Goal: Complete application form: Complete application form

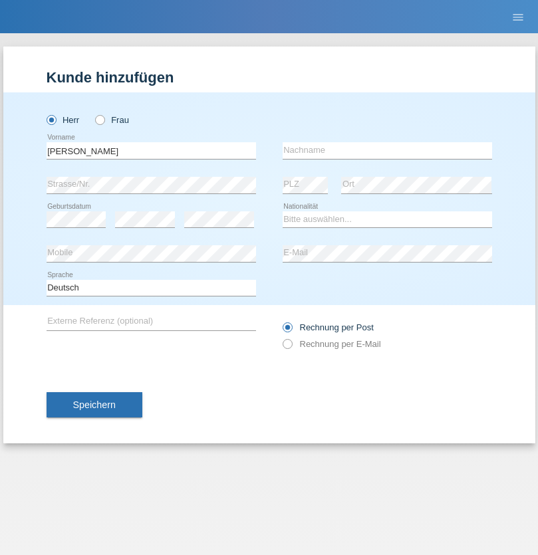
type input "[PERSON_NAME]"
click at [387, 150] on input "text" at bounding box center [388, 150] width 210 height 17
type input "[PERSON_NAME]"
select select "CH"
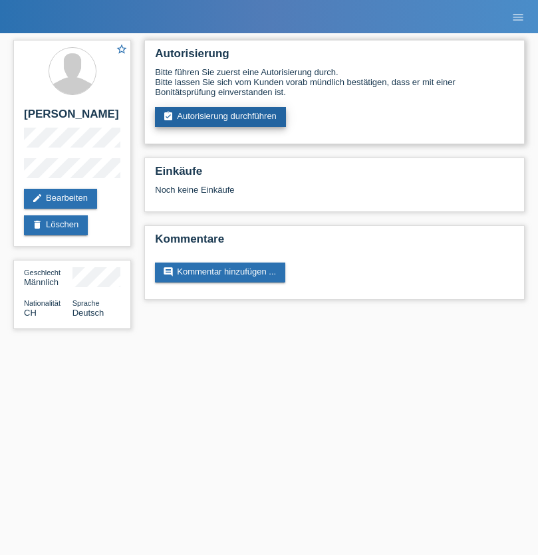
click at [221, 117] on link "assignment_turned_in Autorisierung durchführen" at bounding box center [220, 117] width 131 height 20
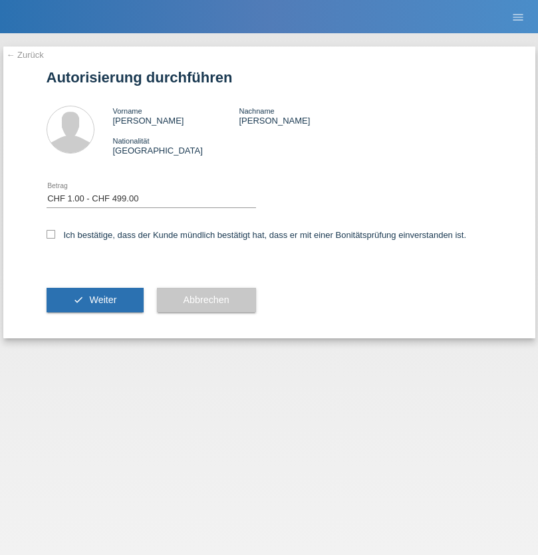
select select "1"
checkbox input "true"
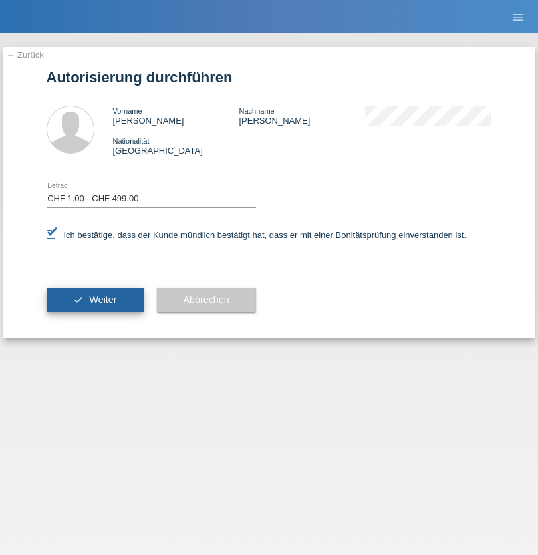
click at [94, 300] on span "Weiter" at bounding box center [102, 300] width 27 height 11
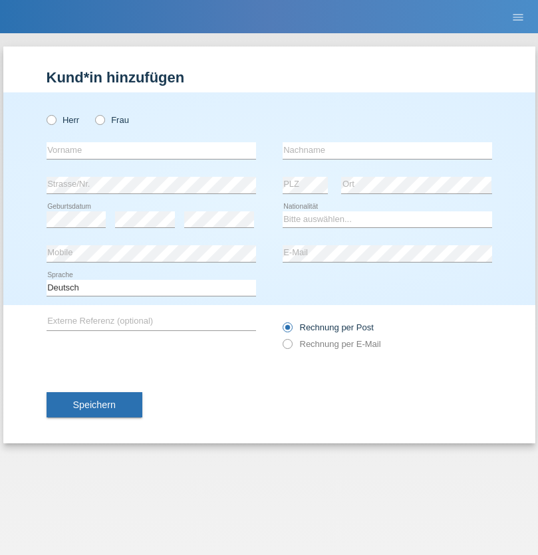
radio input "true"
click at [151, 150] on input "text" at bounding box center [152, 150] width 210 height 17
type input "[PERSON_NAME]"
click at [387, 150] on input "text" at bounding box center [388, 150] width 210 height 17
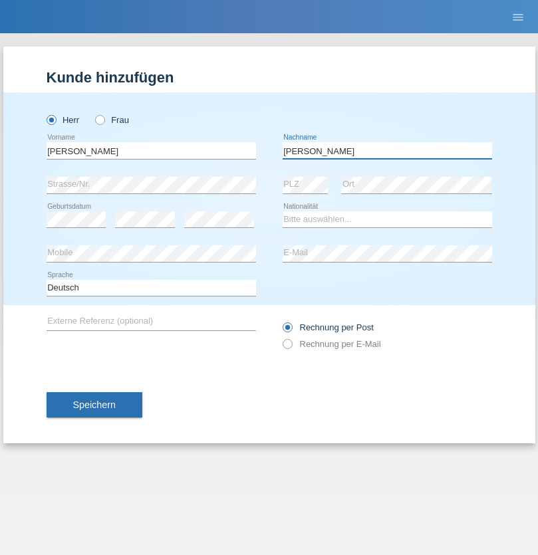
type input "[PERSON_NAME]"
select select "CH"
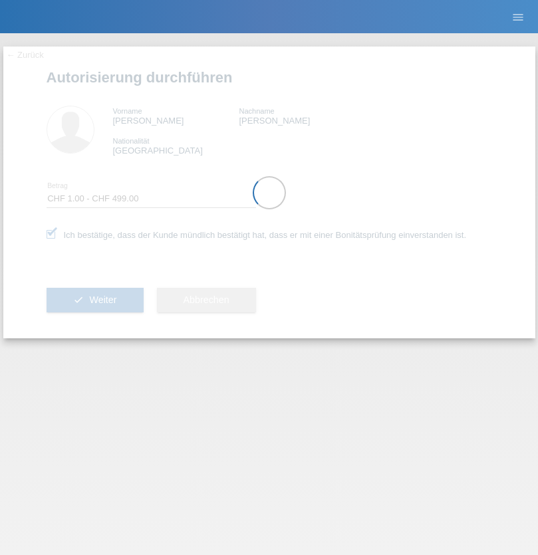
select select "1"
